Goal: Task Accomplishment & Management: Use online tool/utility

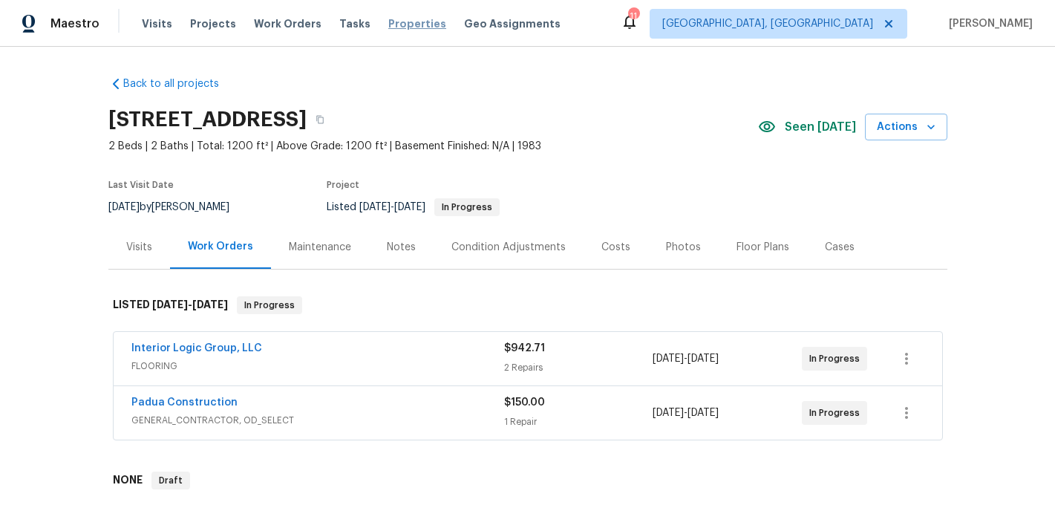
click at [415, 25] on span "Properties" at bounding box center [417, 23] width 58 height 15
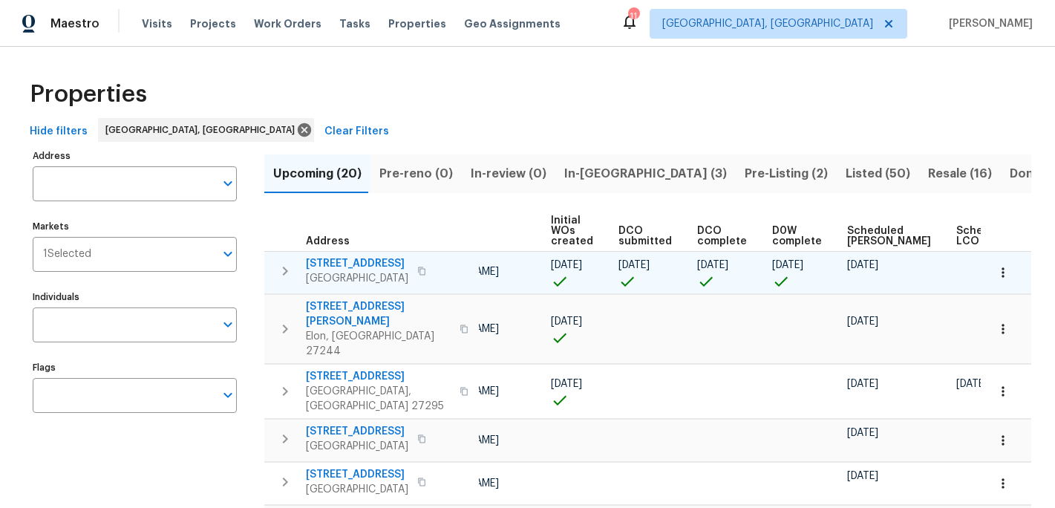
scroll to position [0, 177]
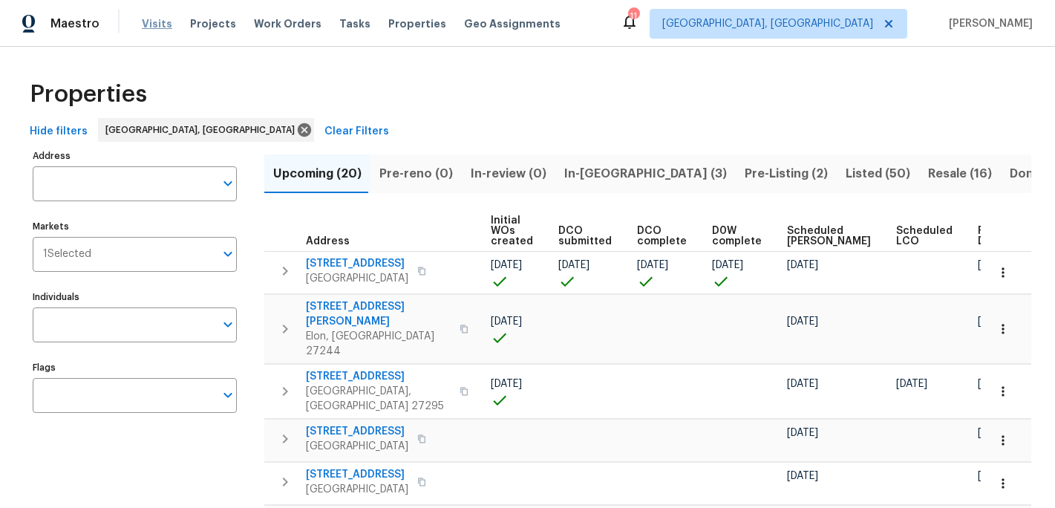
click at [151, 24] on span "Visits" at bounding box center [157, 23] width 30 height 15
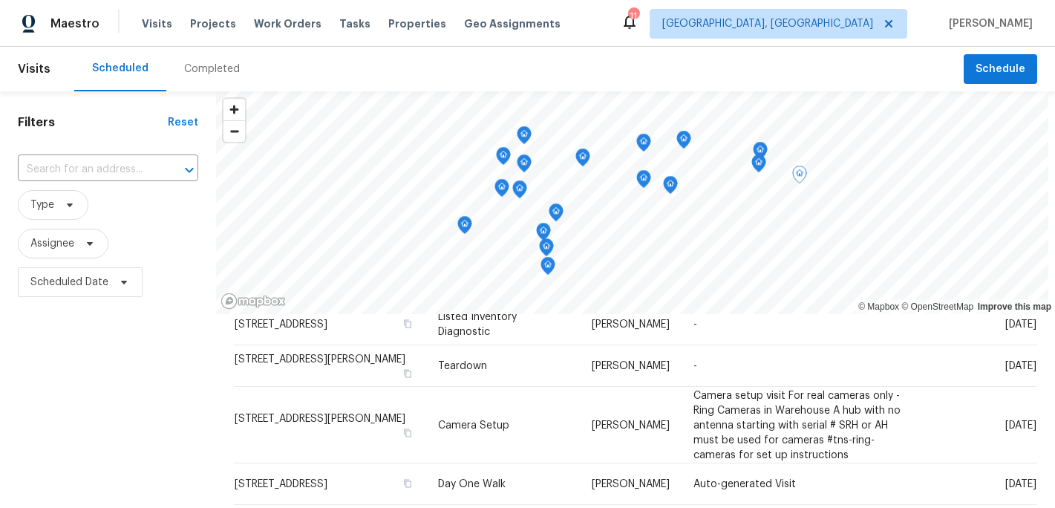
scroll to position [364, 0]
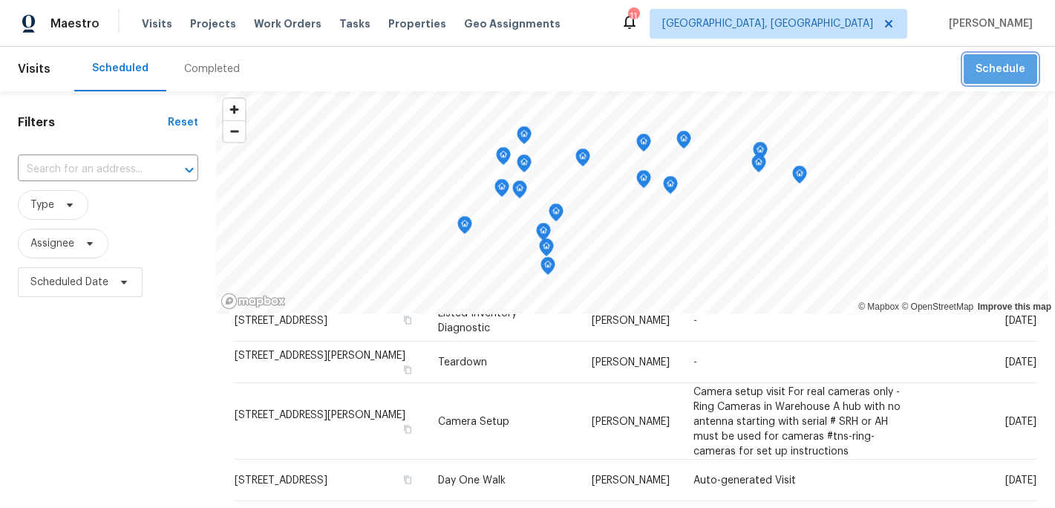
click at [1021, 71] on span "Schedule" at bounding box center [1000, 69] width 50 height 19
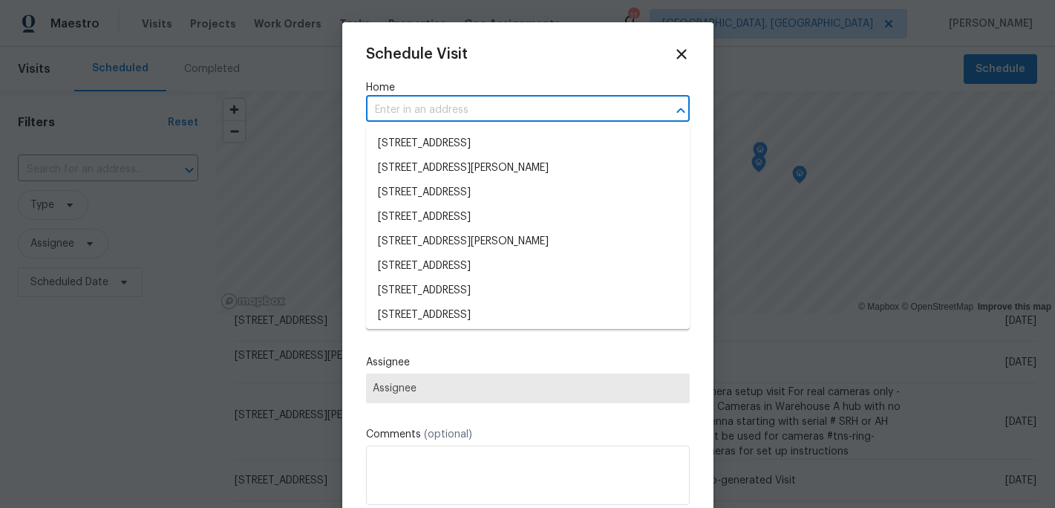
click at [402, 114] on input "text" at bounding box center [507, 110] width 282 height 23
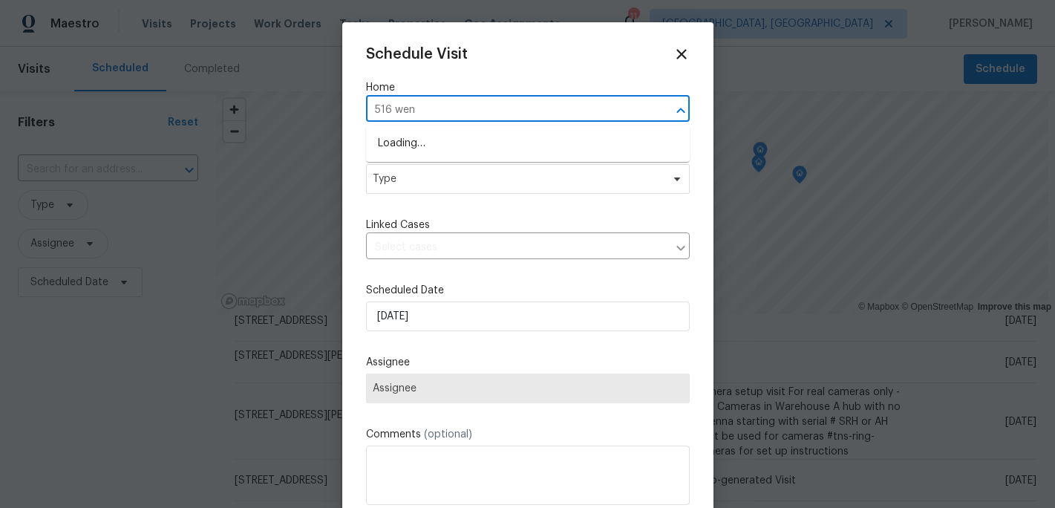
type input "516 went"
click at [419, 137] on li "[STREET_ADDRESS][PERSON_NAME]" at bounding box center [528, 143] width 324 height 24
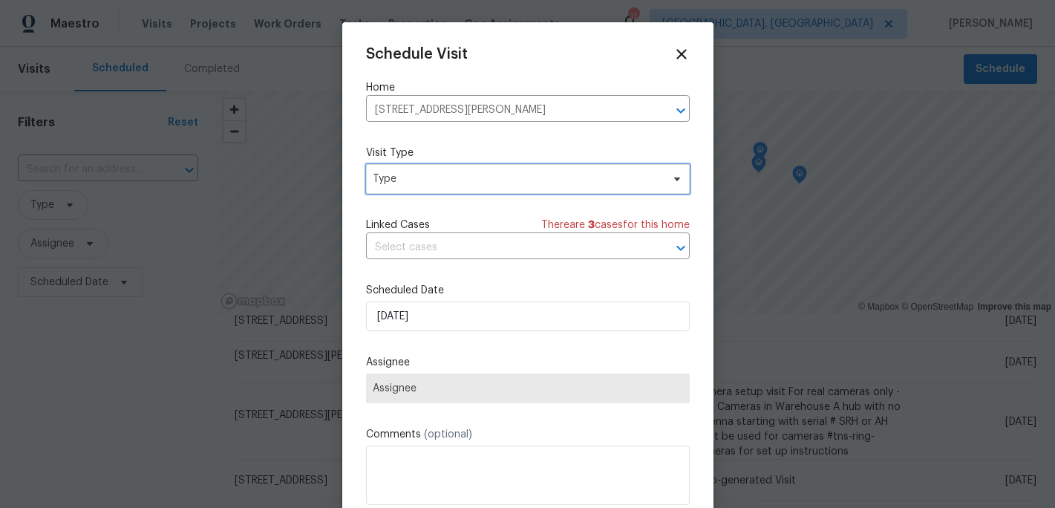
click at [505, 189] on span "Type" at bounding box center [528, 179] width 324 height 30
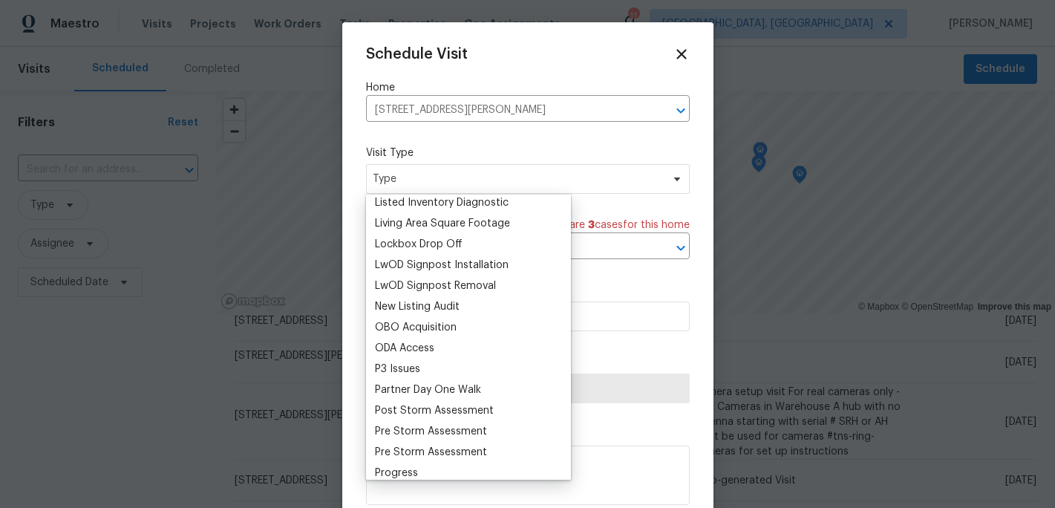
scroll to position [735, 0]
click at [408, 465] on div "Progress" at bounding box center [396, 470] width 43 height 15
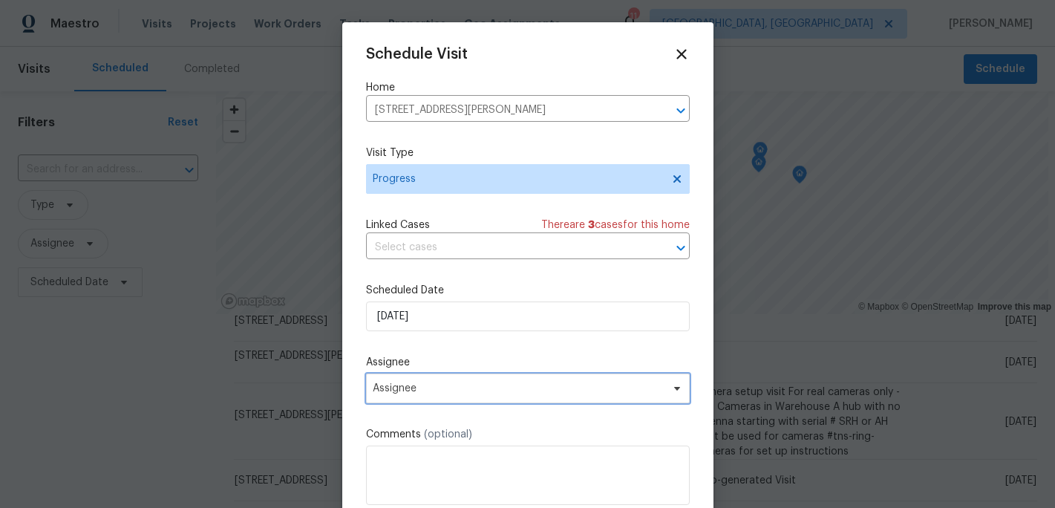
click at [442, 394] on span "Assignee" at bounding box center [518, 388] width 291 height 12
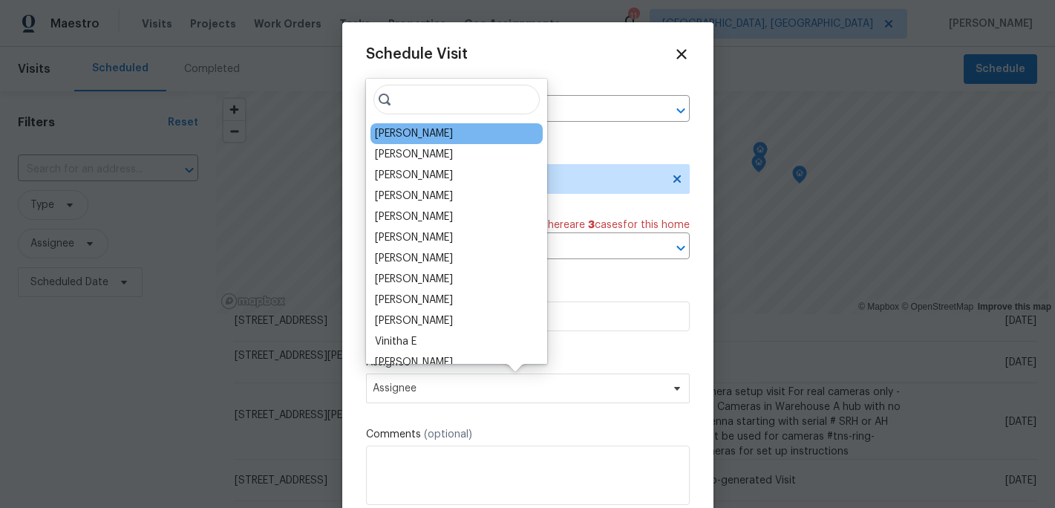
click at [428, 140] on div "[PERSON_NAME]" at bounding box center [414, 133] width 78 height 15
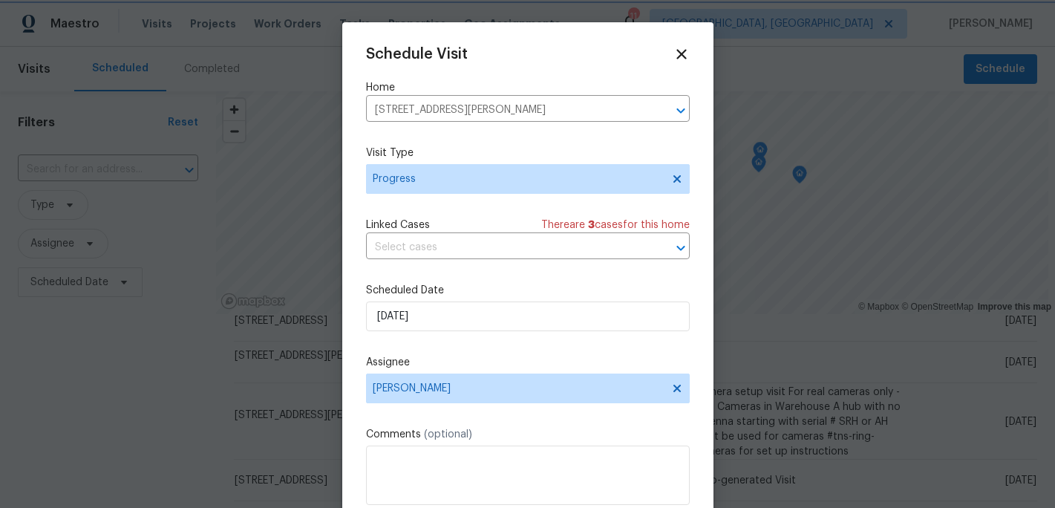
click at [733, 333] on div at bounding box center [527, 254] width 1055 height 508
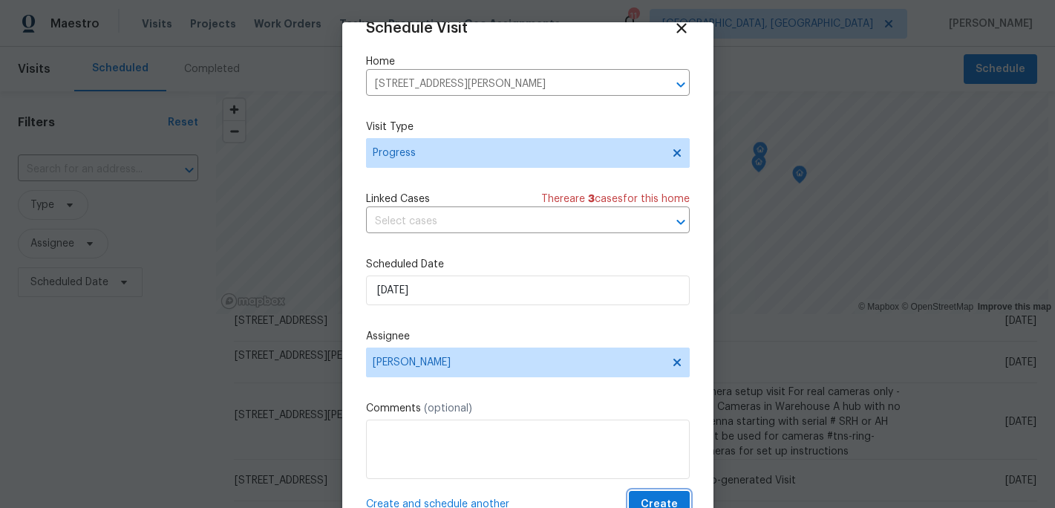
click at [662, 498] on span "Create" at bounding box center [659, 504] width 37 height 19
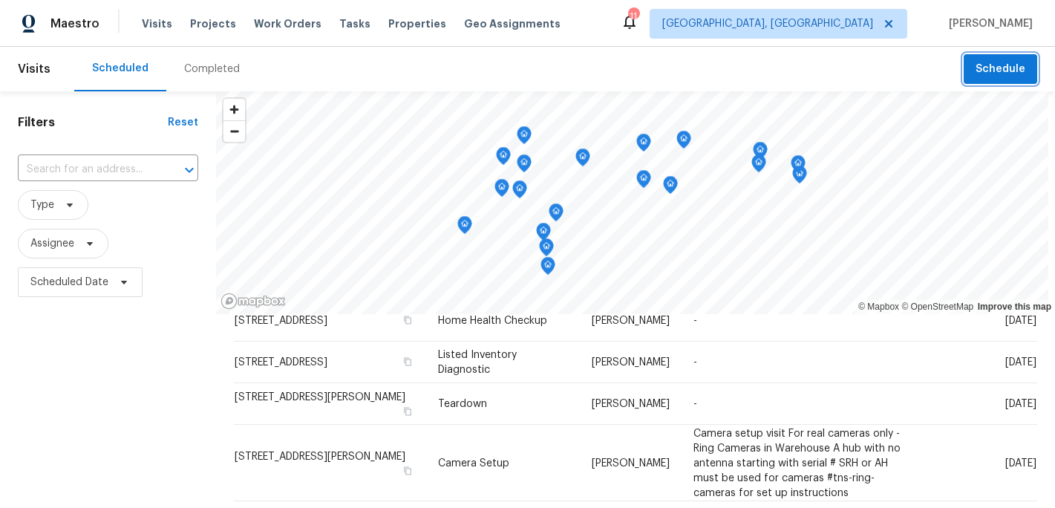
click at [1007, 79] on button "Schedule" at bounding box center [1000, 69] width 73 height 30
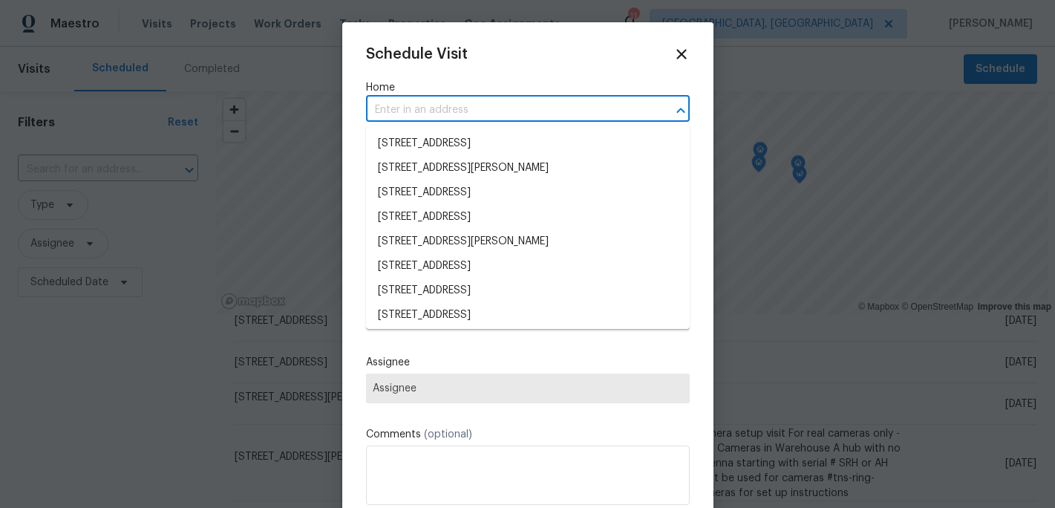
click at [416, 111] on input "text" at bounding box center [507, 110] width 282 height 23
type input "12 s"
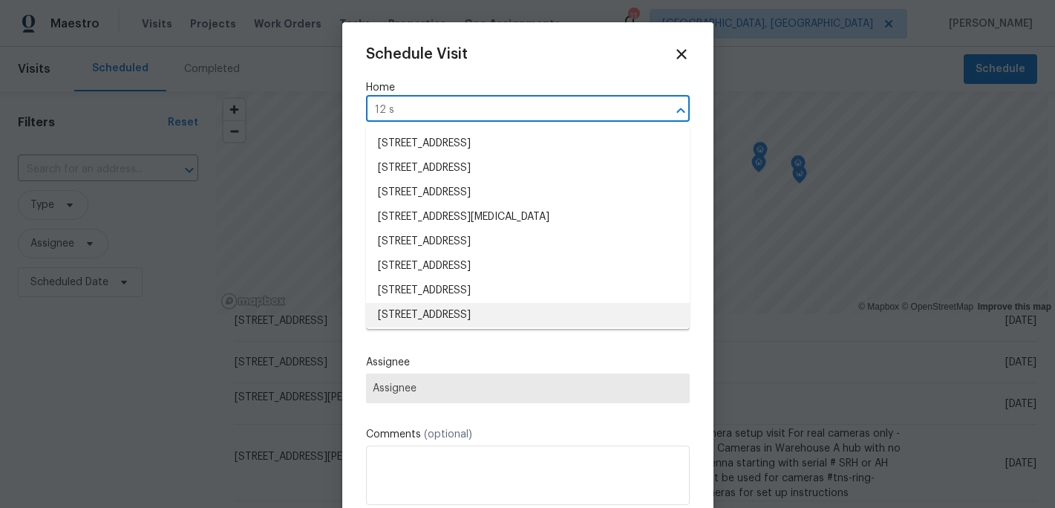
click at [443, 309] on li "[STREET_ADDRESS]" at bounding box center [528, 315] width 324 height 24
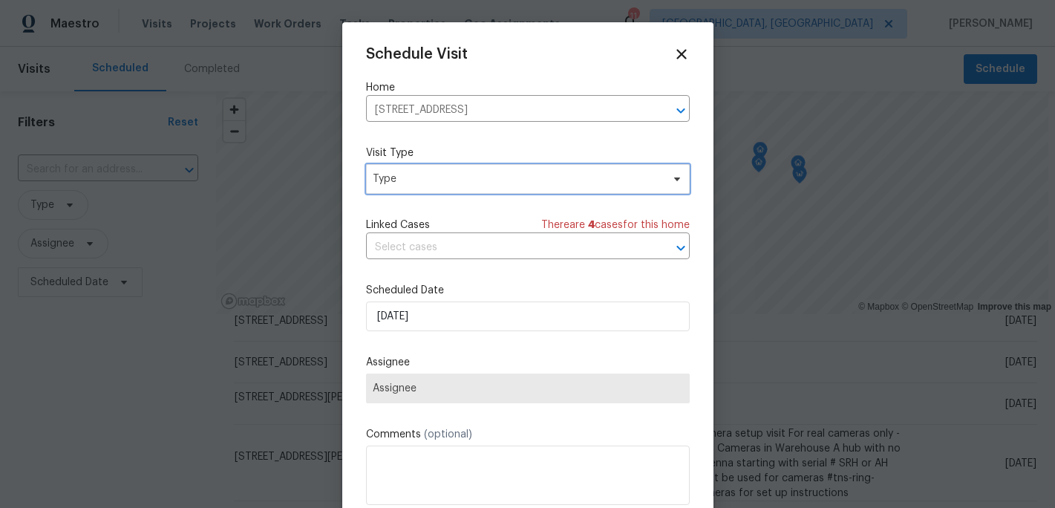
click at [484, 192] on span "Type" at bounding box center [528, 179] width 324 height 30
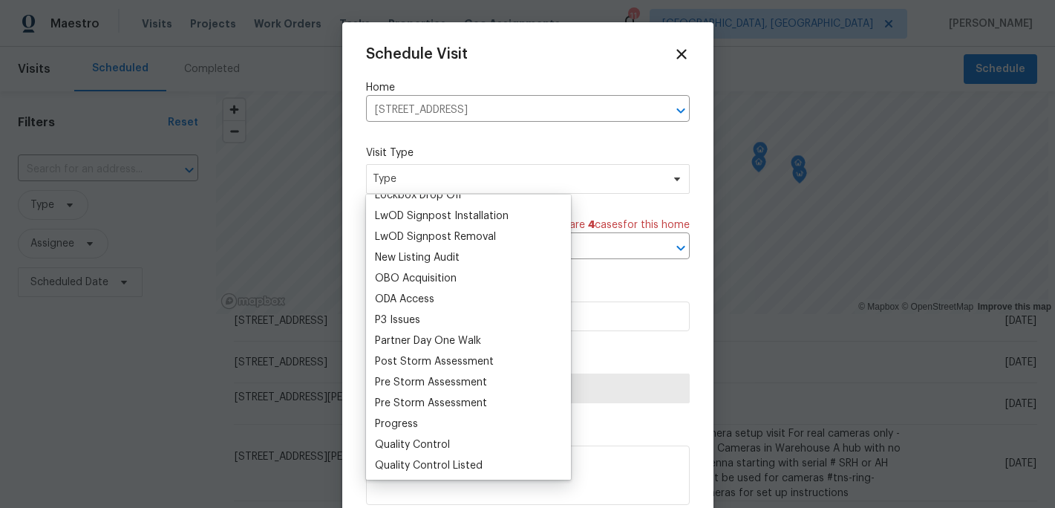
scroll to position [797, 0]
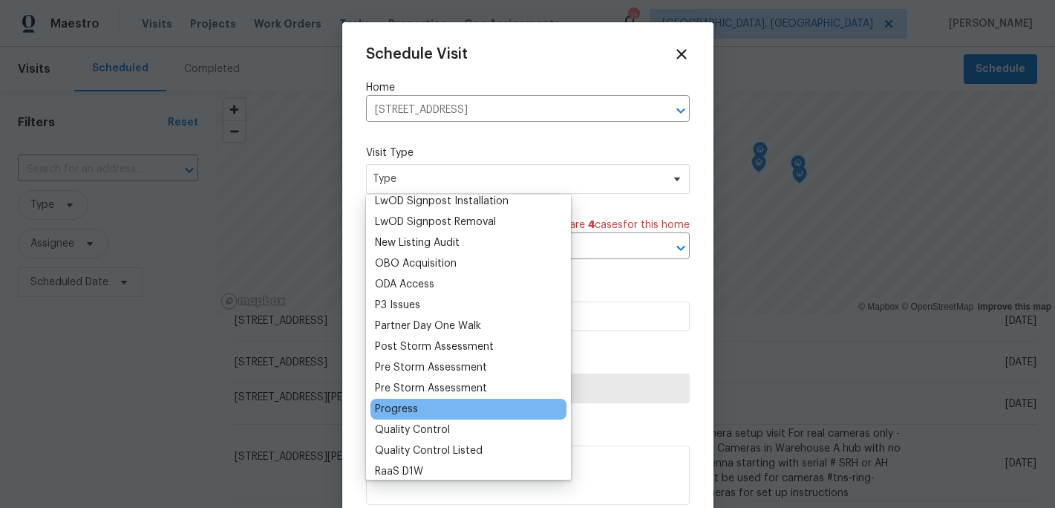
click at [417, 411] on div "Progress" at bounding box center [468, 409] width 196 height 21
click at [405, 407] on div "Progress" at bounding box center [396, 409] width 43 height 15
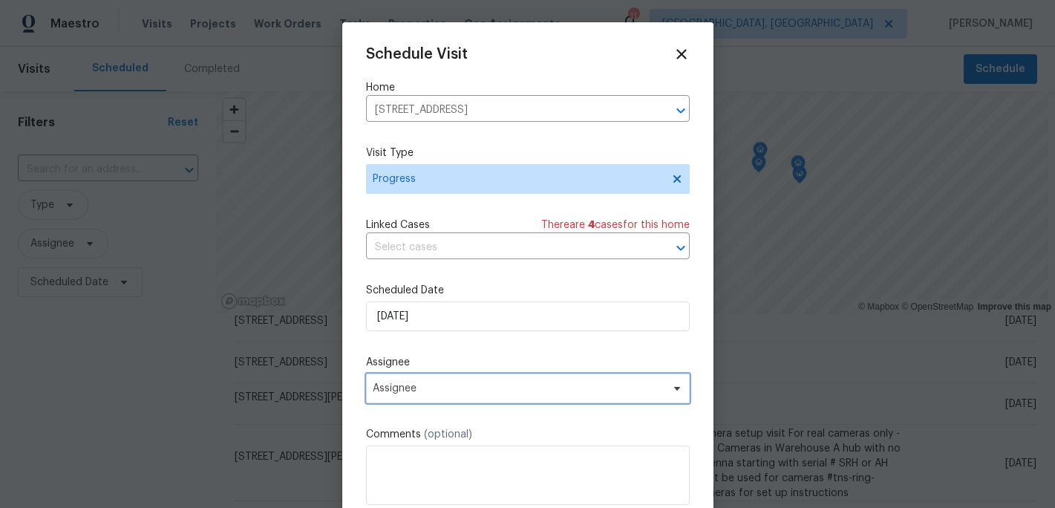
click at [424, 388] on span "Assignee" at bounding box center [518, 388] width 291 height 12
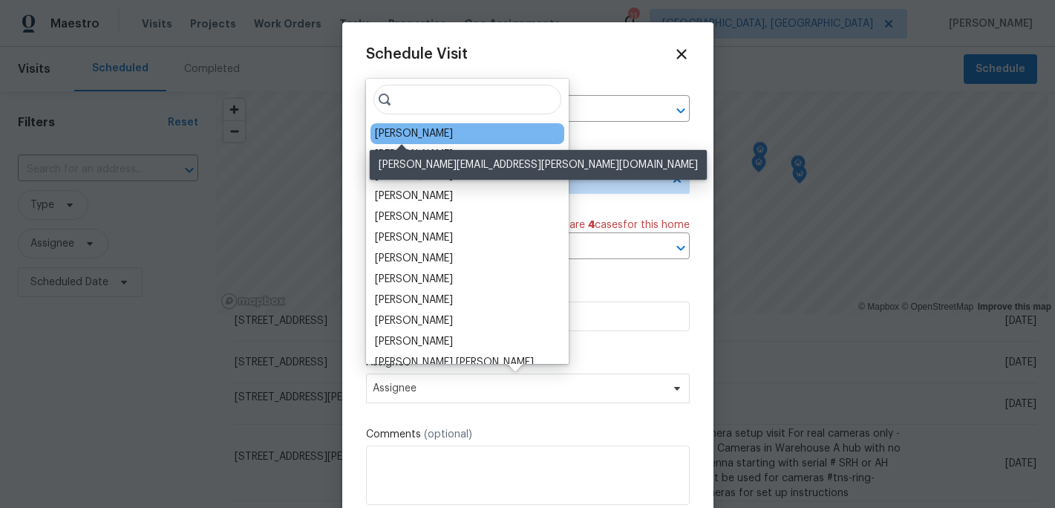
click at [405, 133] on div "[PERSON_NAME]" at bounding box center [414, 133] width 78 height 15
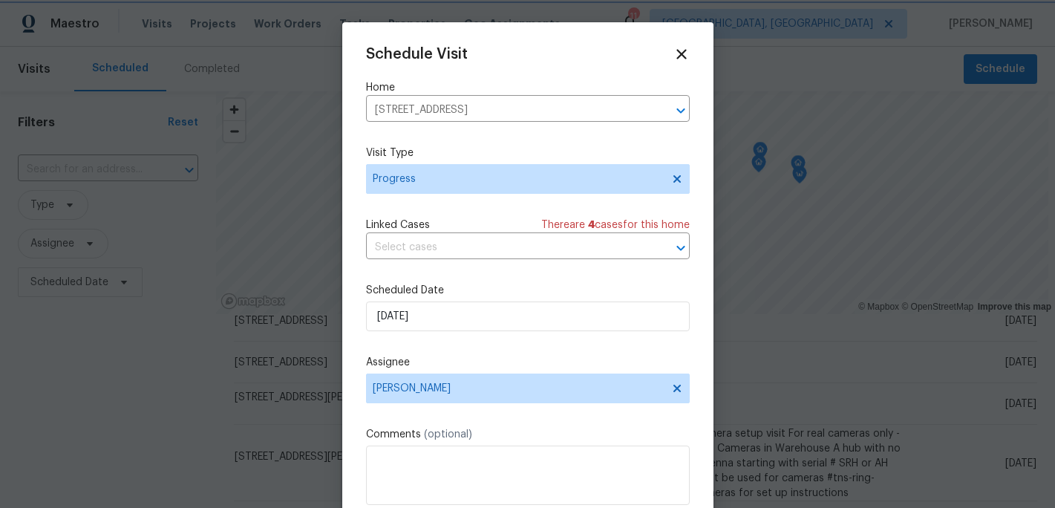
scroll to position [27, 0]
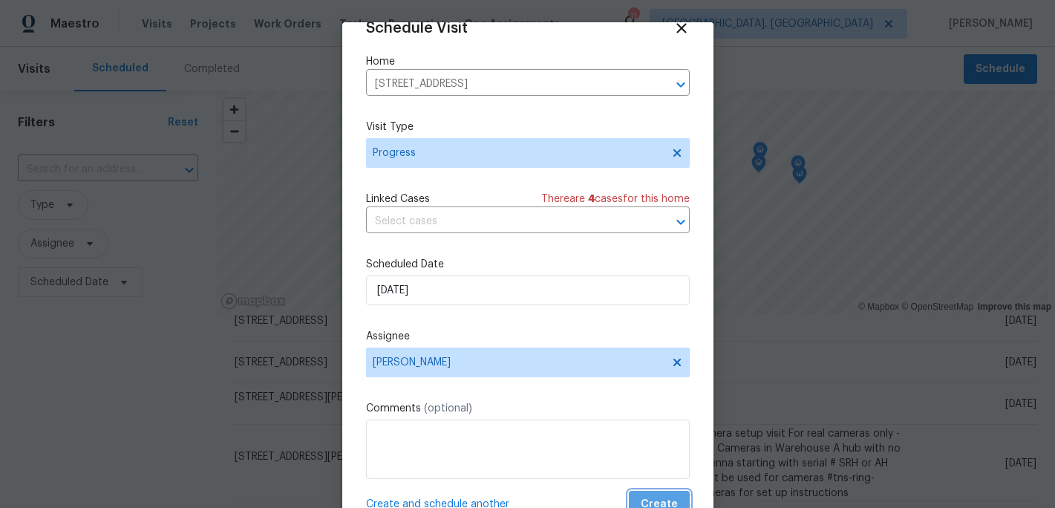
click at [658, 491] on button "Create" at bounding box center [659, 504] width 61 height 27
